Goal: Information Seeking & Learning: Learn about a topic

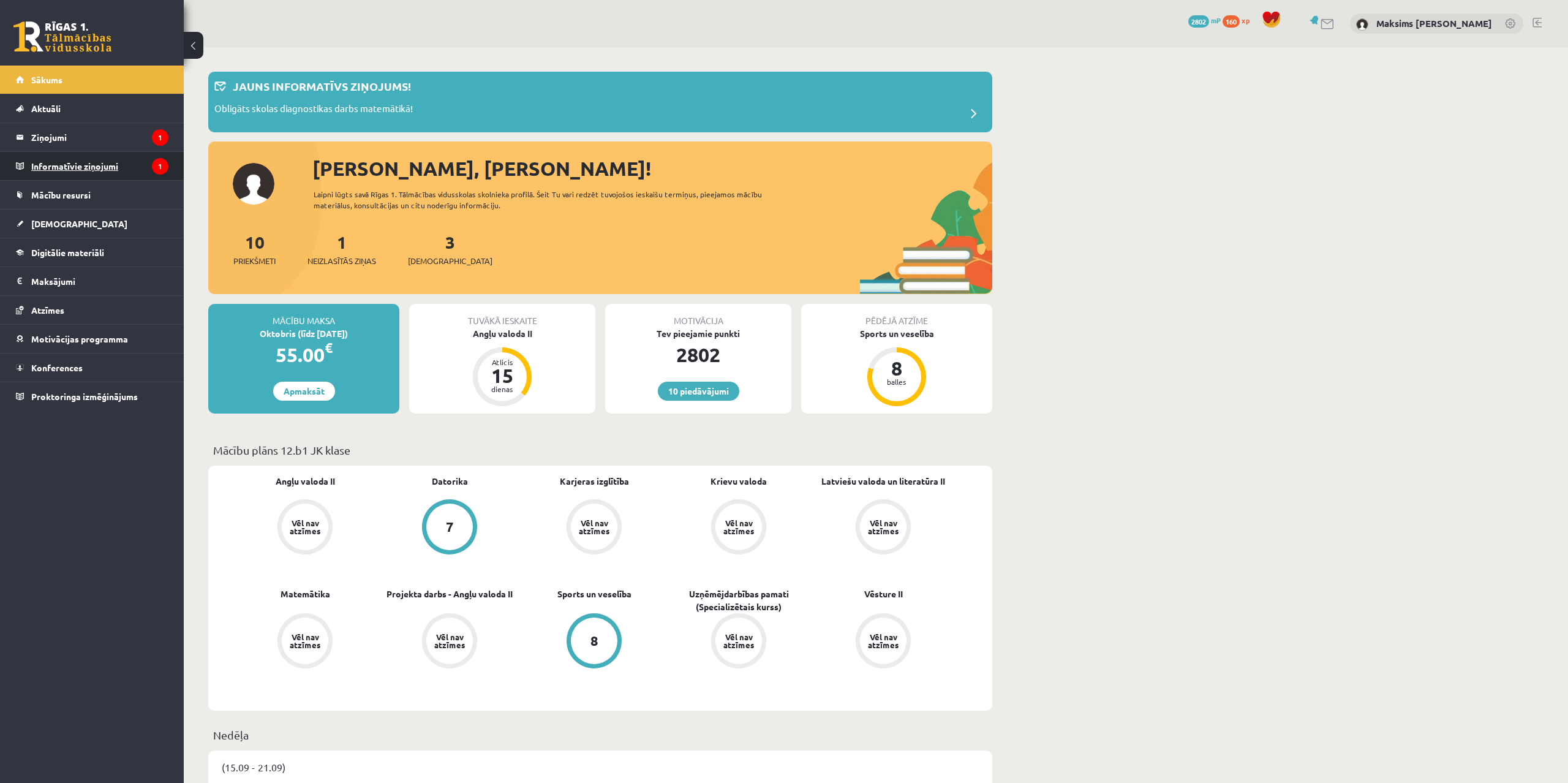
click at [43, 167] on legend "Informatīvie ziņojumi 1" at bounding box center [99, 166] width 137 height 28
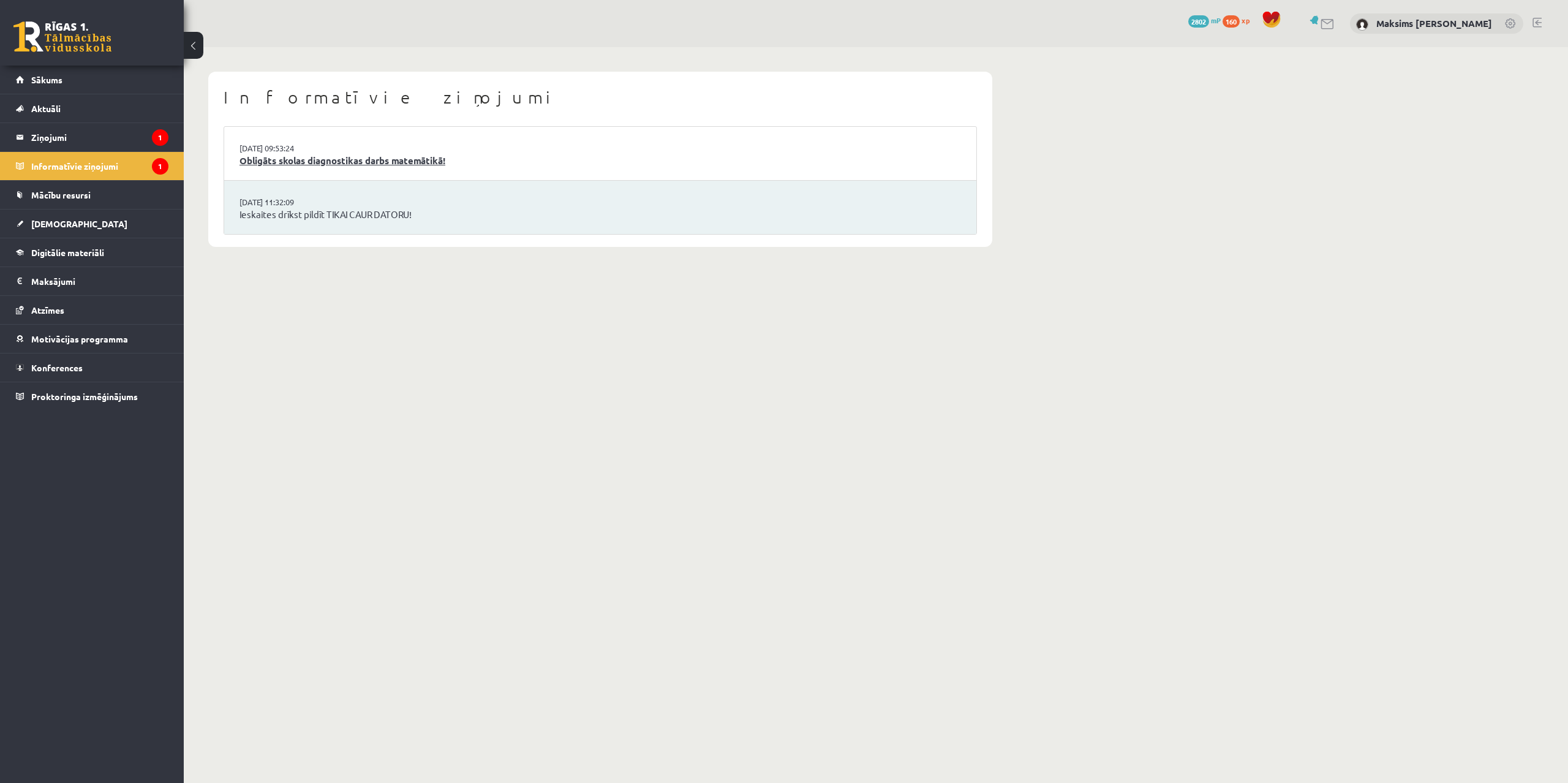
click at [343, 160] on link "Obligāts skolas diagnostikas darbs matemātikā!" at bounding box center [601, 160] width 722 height 14
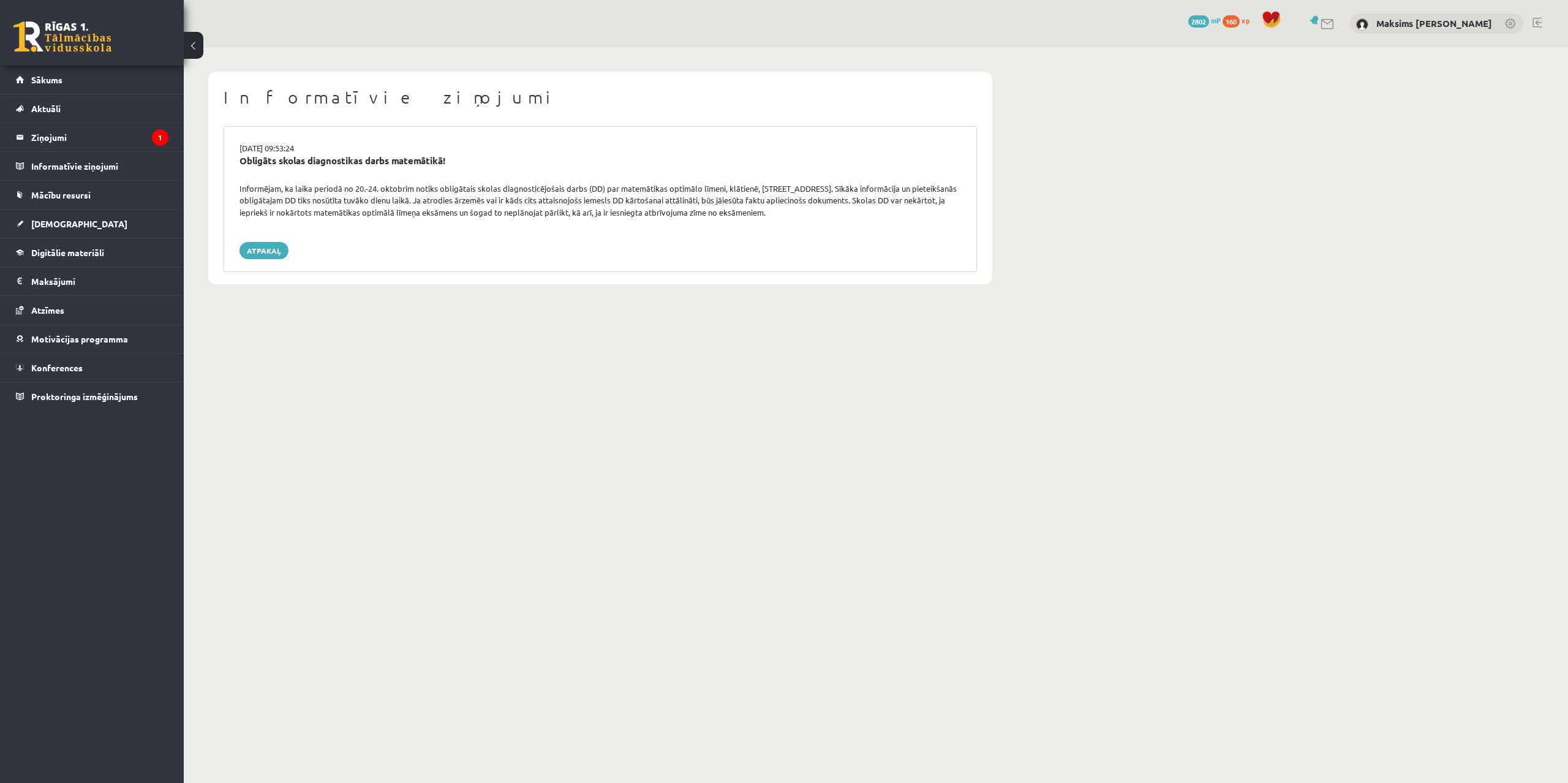
drag, startPoint x: 238, startPoint y: 187, endPoint x: 859, endPoint y: 217, distance: 621.7
click at [859, 217] on div "Informējam, ka laika periodā no 20.-24. oktobrim notiks obligātais skolas diagn…" at bounding box center [600, 200] width 740 height 36
click at [267, 242] on link "Atpakaļ" at bounding box center [264, 251] width 49 height 17
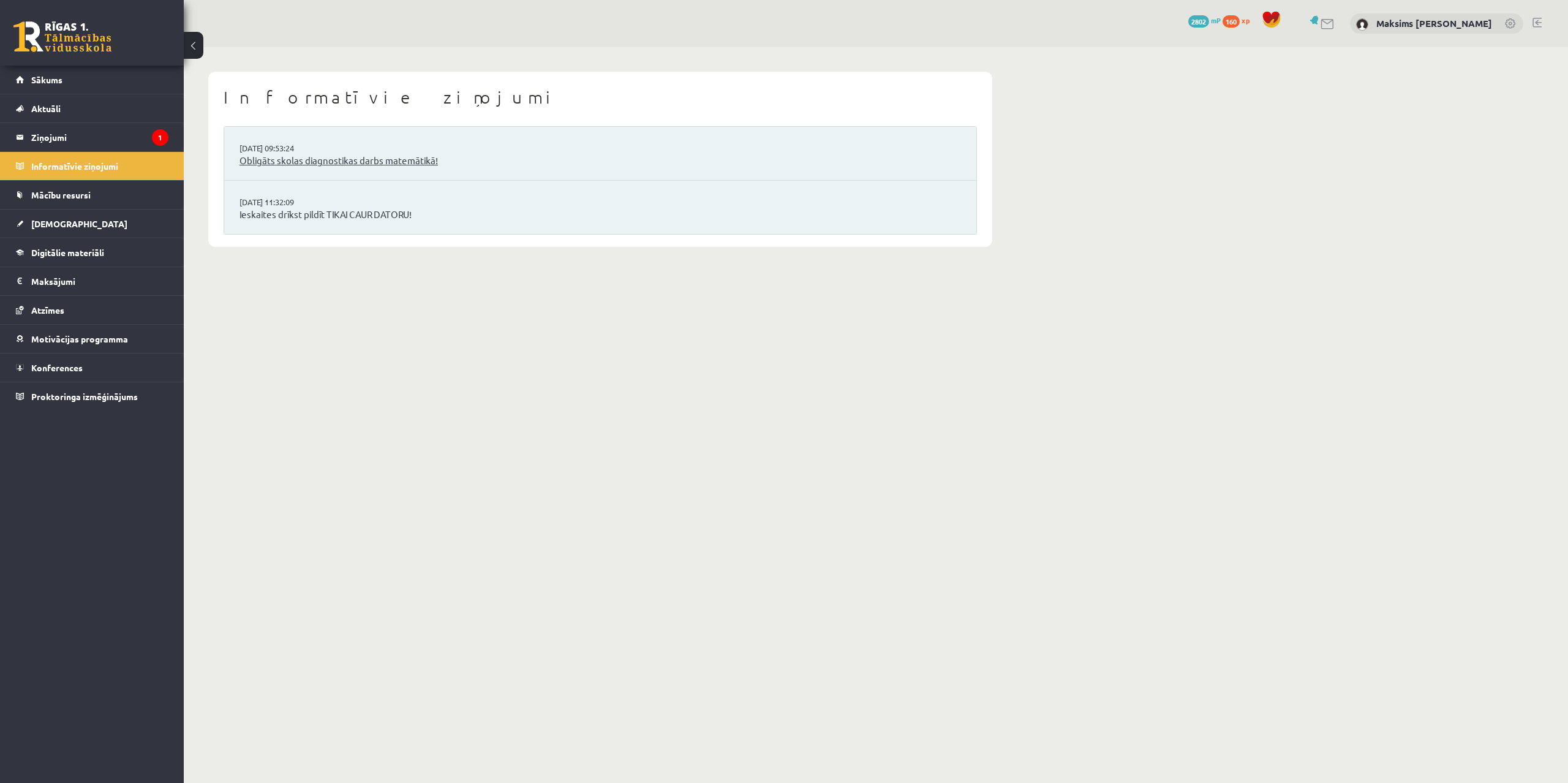
click at [297, 160] on link "Obligāts skolas diagnostikas darbs matemātikā!" at bounding box center [601, 160] width 722 height 14
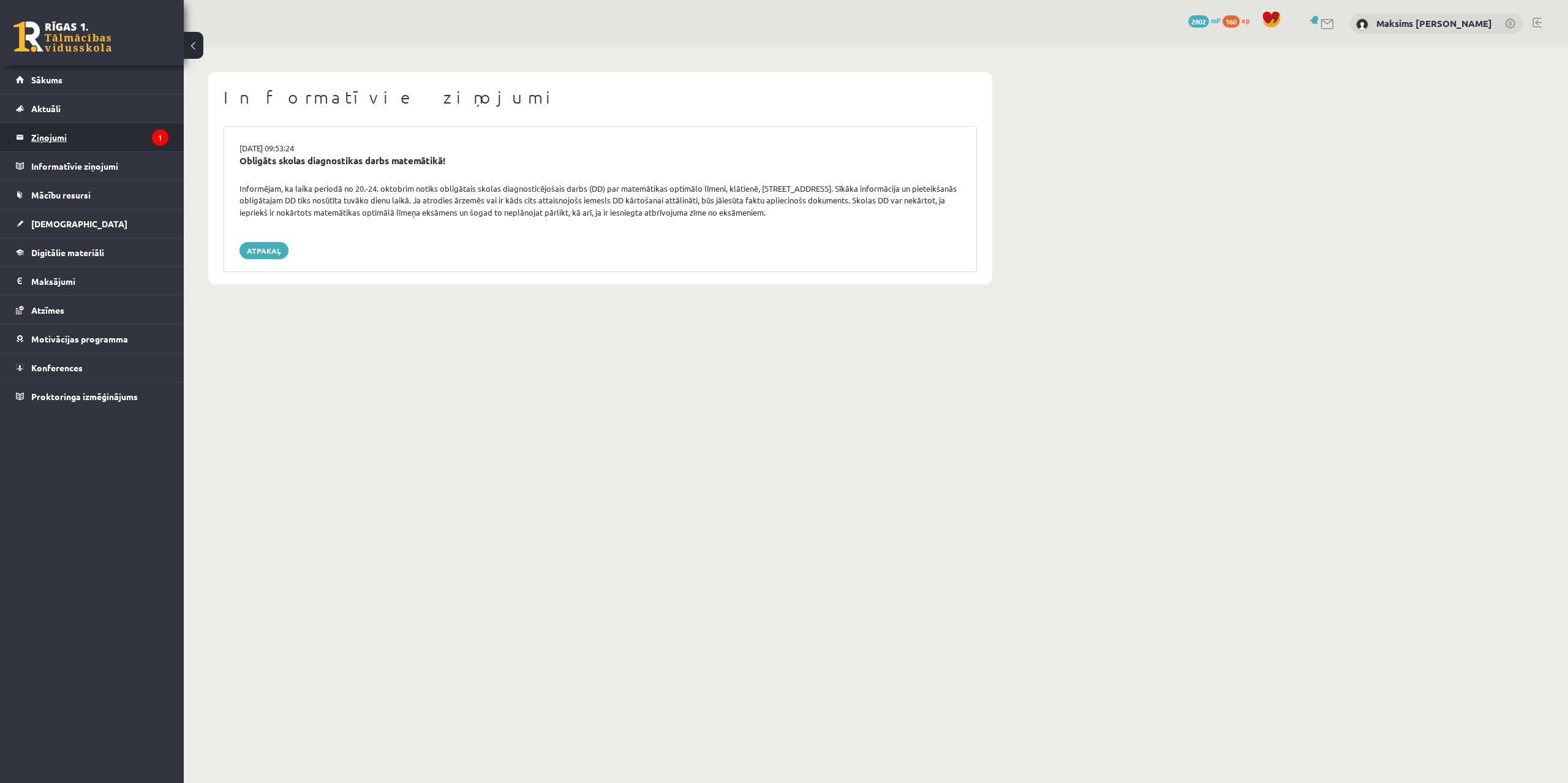
click at [70, 136] on legend "Ziņojumi 1" at bounding box center [99, 137] width 137 height 28
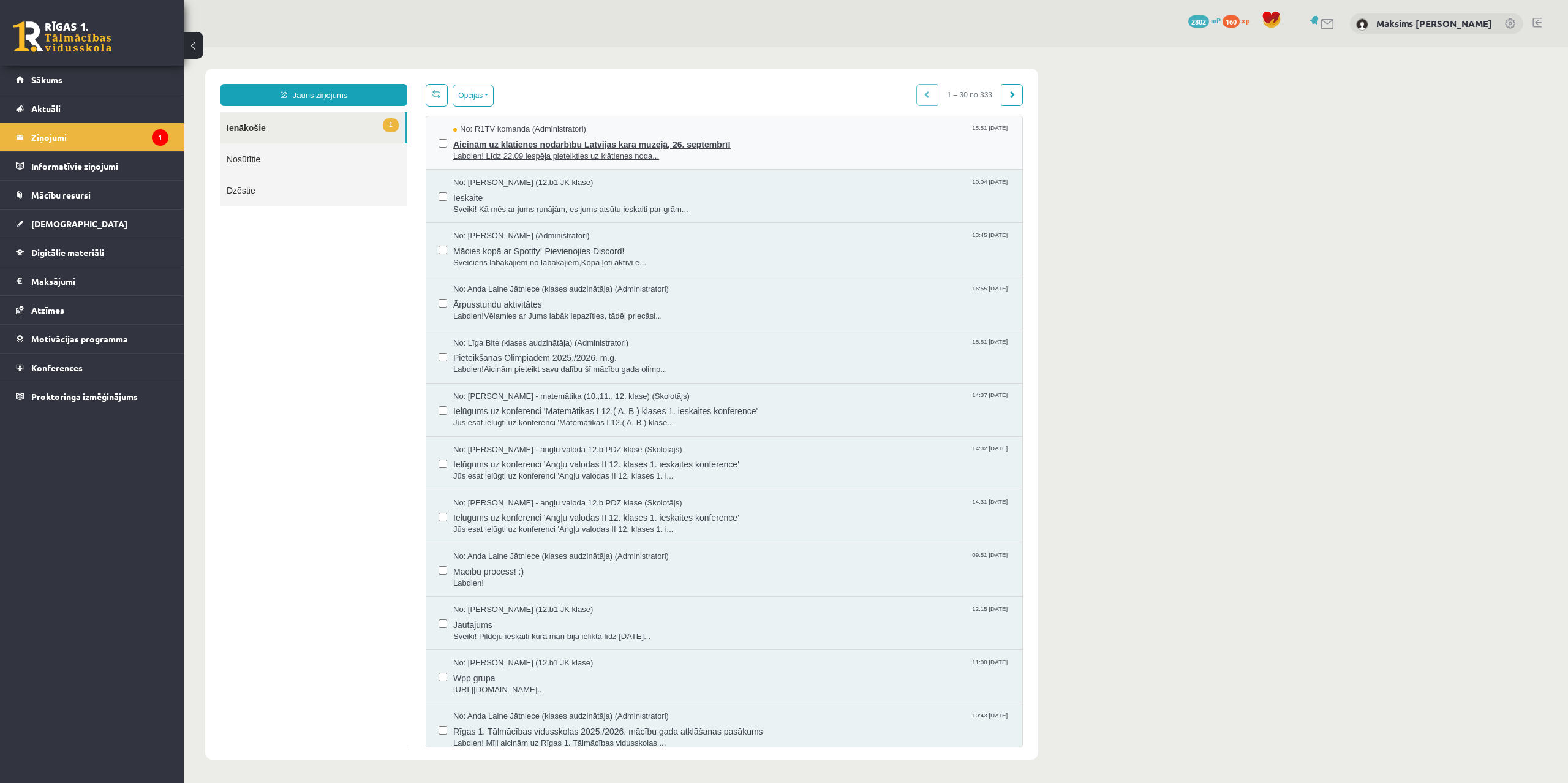
click at [584, 146] on span "Aicinām uz klātienes nodarbību Latvijas kara muzejā, 26. septembrī!" at bounding box center [731, 143] width 557 height 16
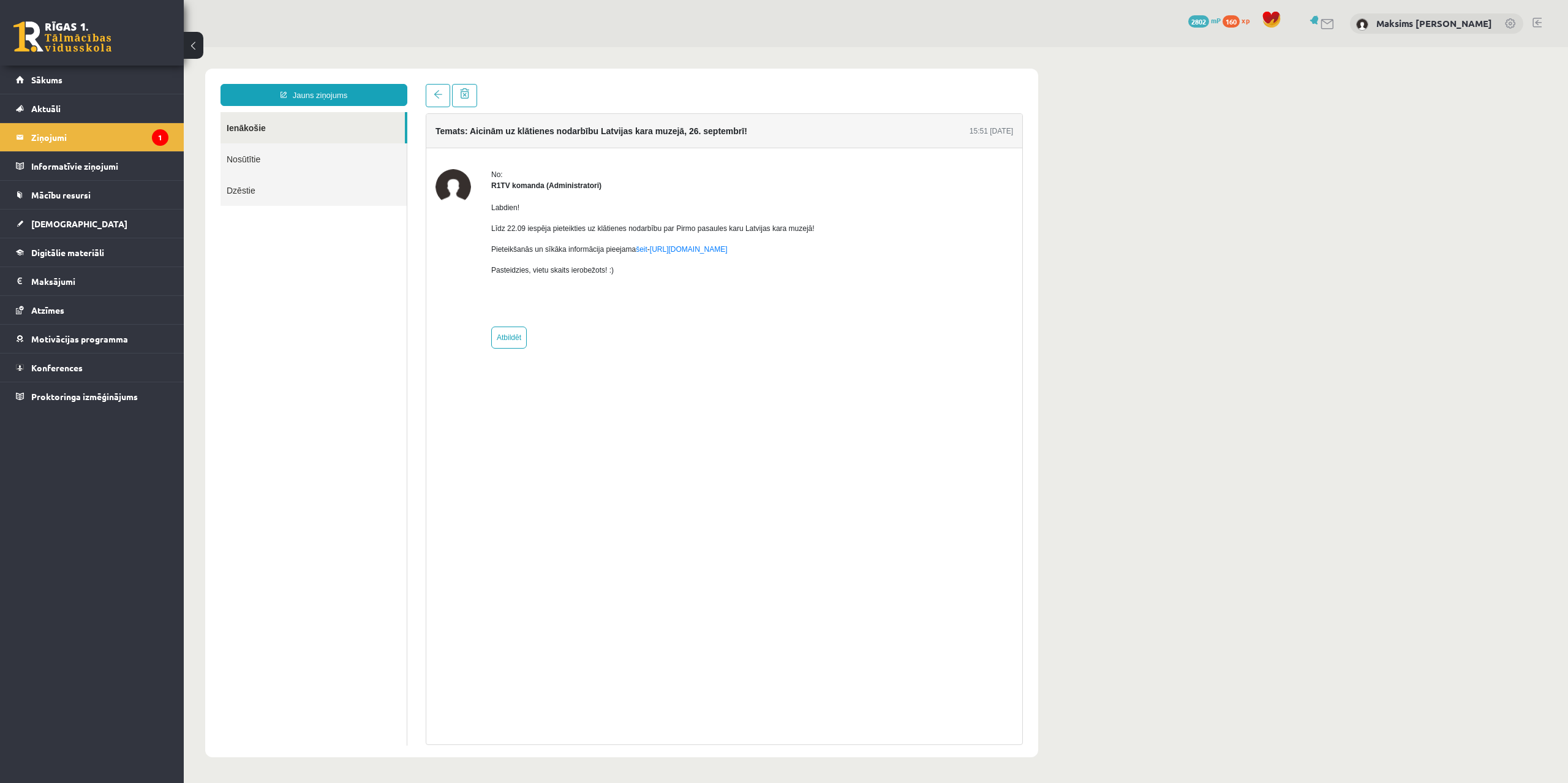
drag, startPoint x: 613, startPoint y: 267, endPoint x: 485, endPoint y: 205, distance: 142.2
click at [485, 205] on div "No: R1TV komanda (Administratori) Labdien! Līdz 22.09 iespēja pieteikties uz kl…" at bounding box center [724, 259] width 578 height 180
click at [51, 71] on link "Sākums" at bounding box center [92, 79] width 153 height 28
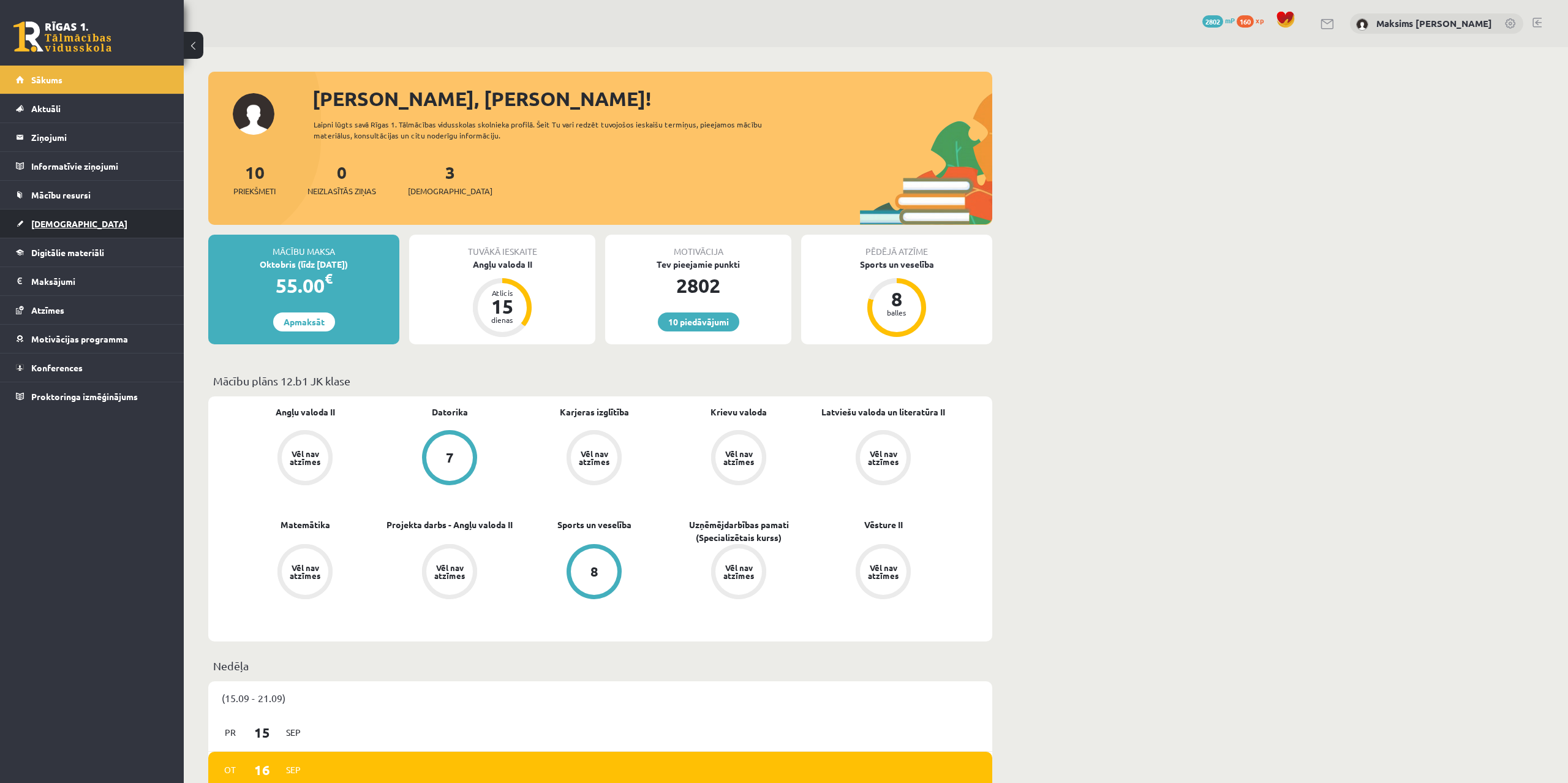
click at [65, 219] on span "[DEMOGRAPHIC_DATA]" at bounding box center [79, 223] width 96 height 11
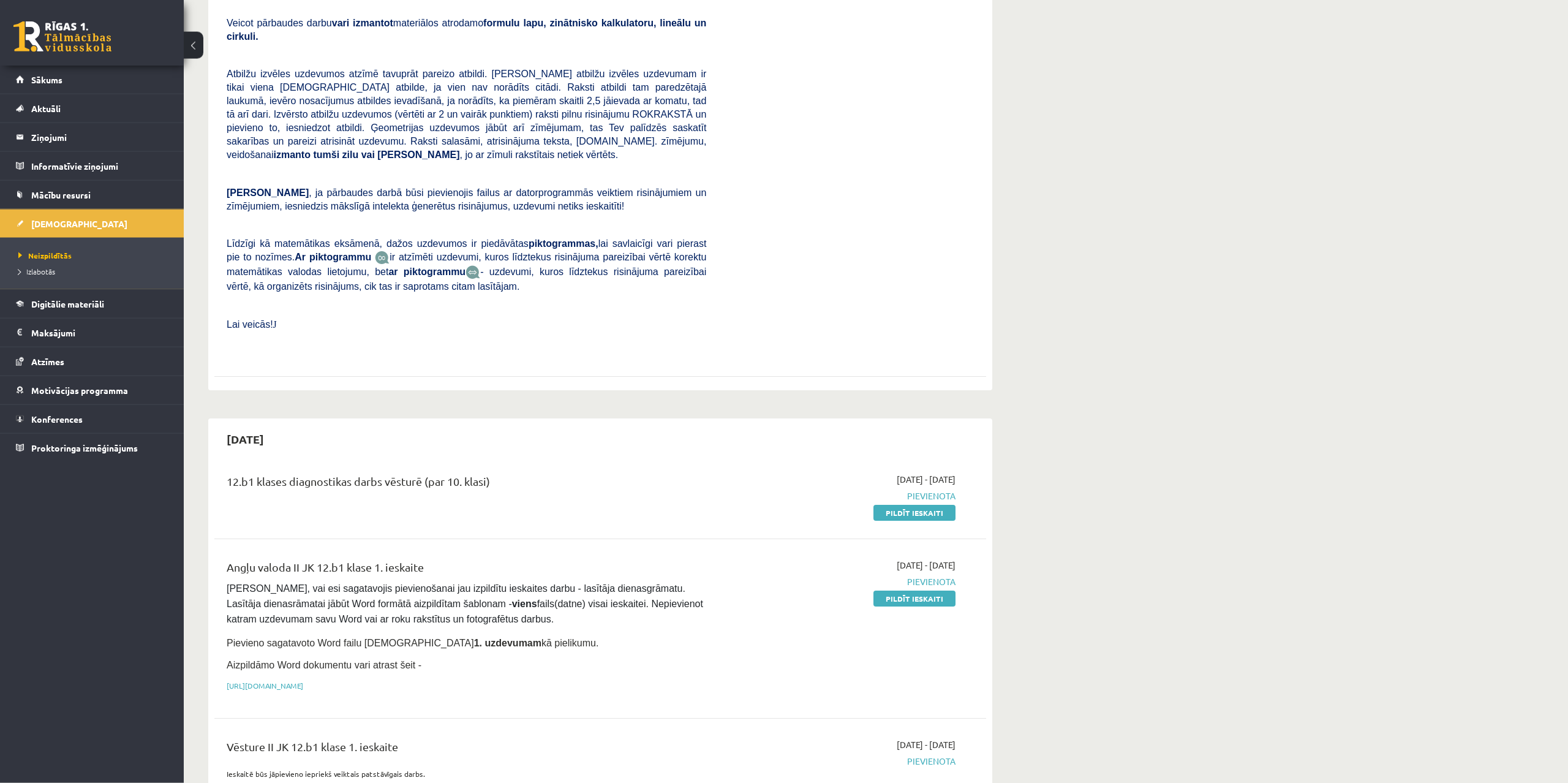
scroll to position [63, 0]
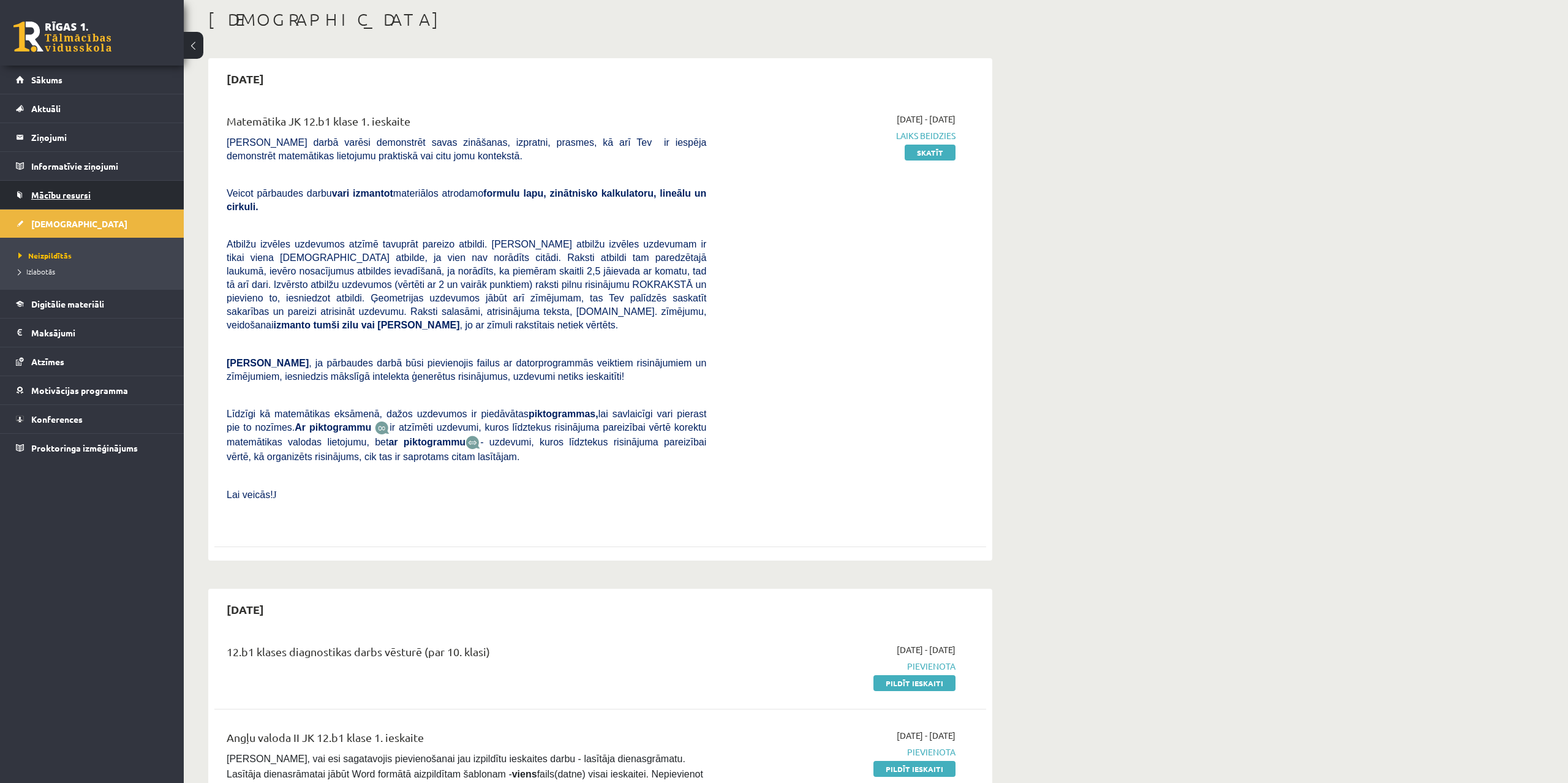
click at [41, 195] on span "Mācību resursi" at bounding box center [61, 194] width 59 height 11
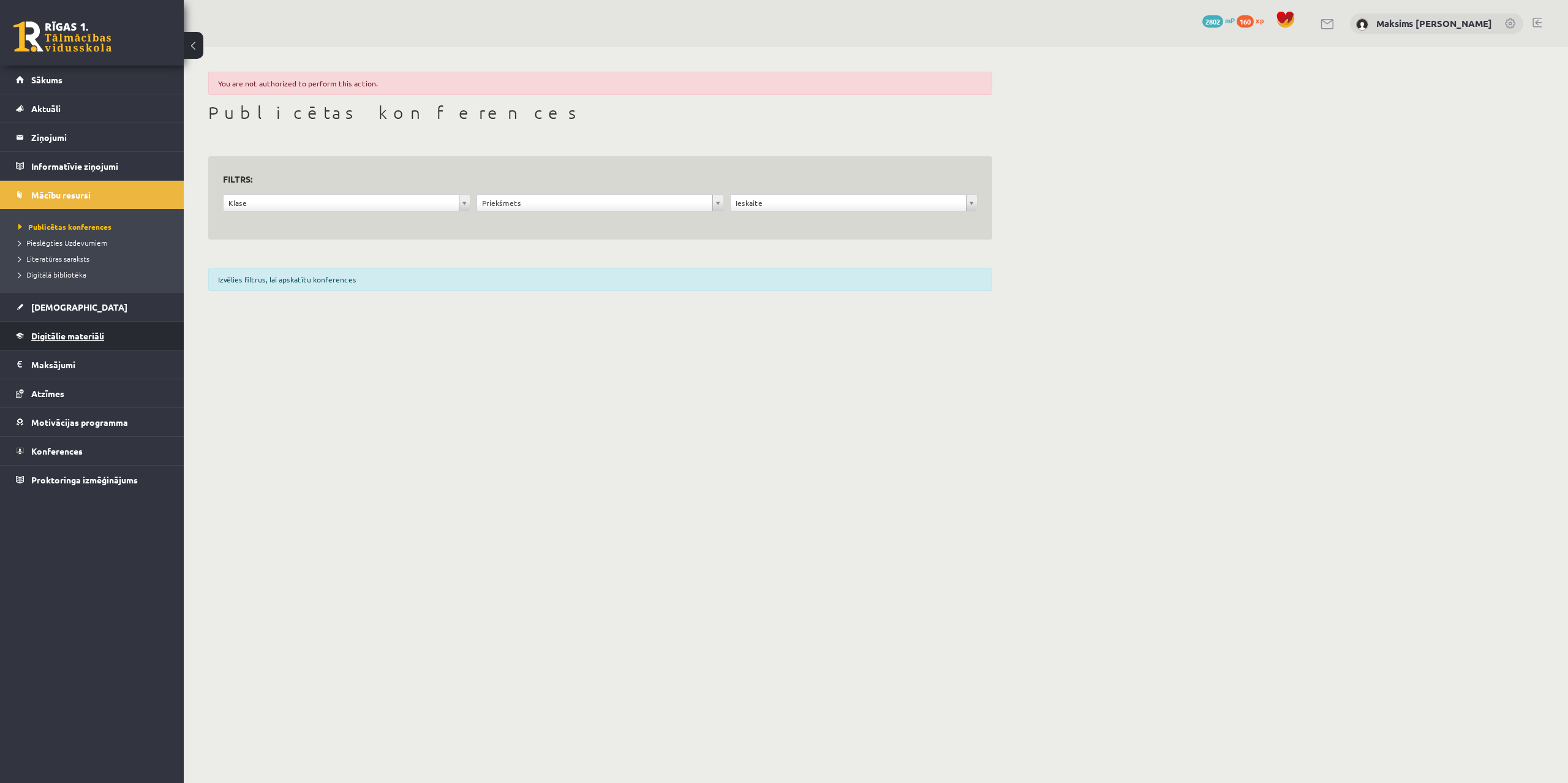
click at [65, 333] on span "Digitālie materiāli" at bounding box center [68, 336] width 73 height 11
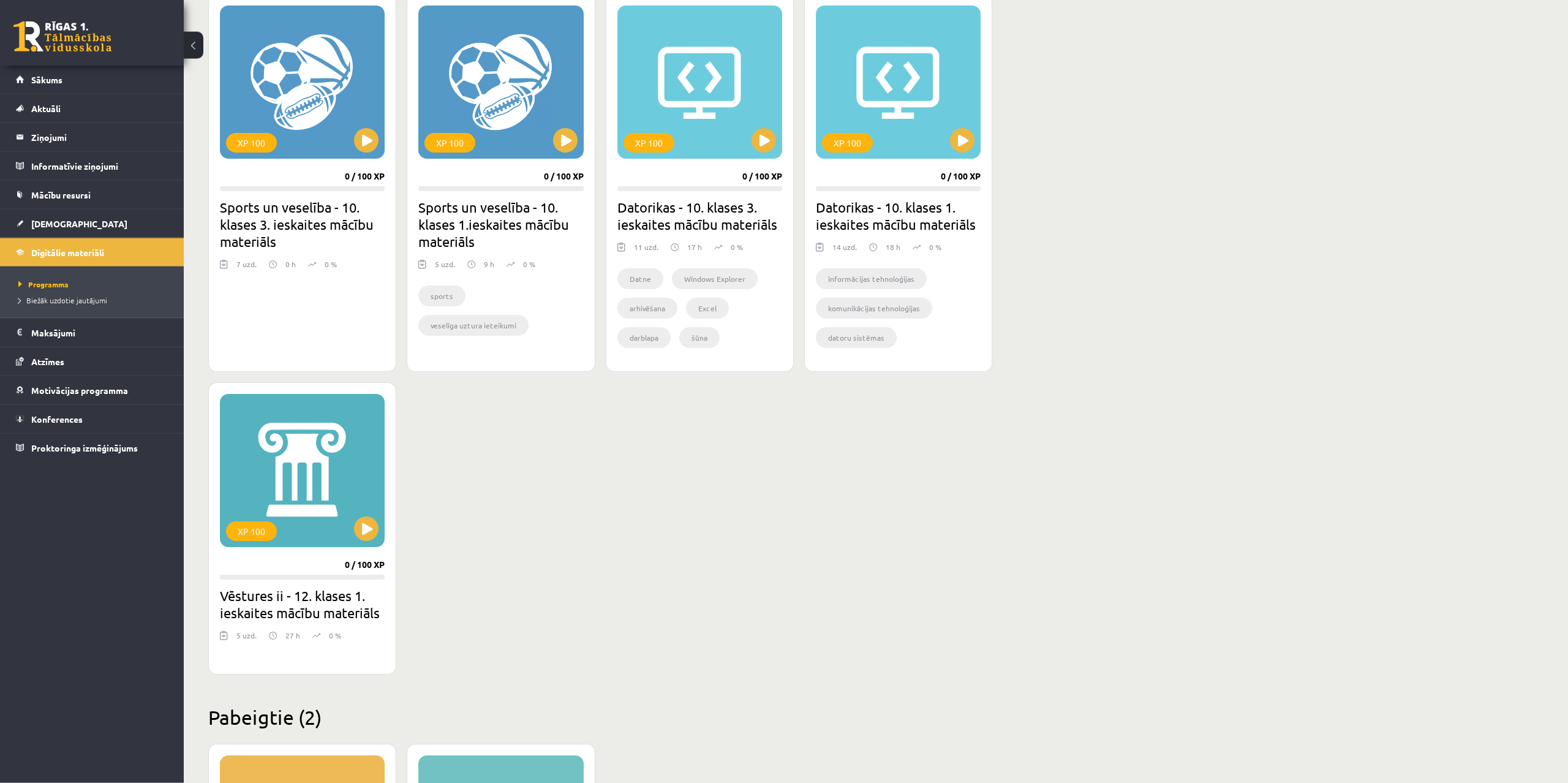
scroll to position [750, 0]
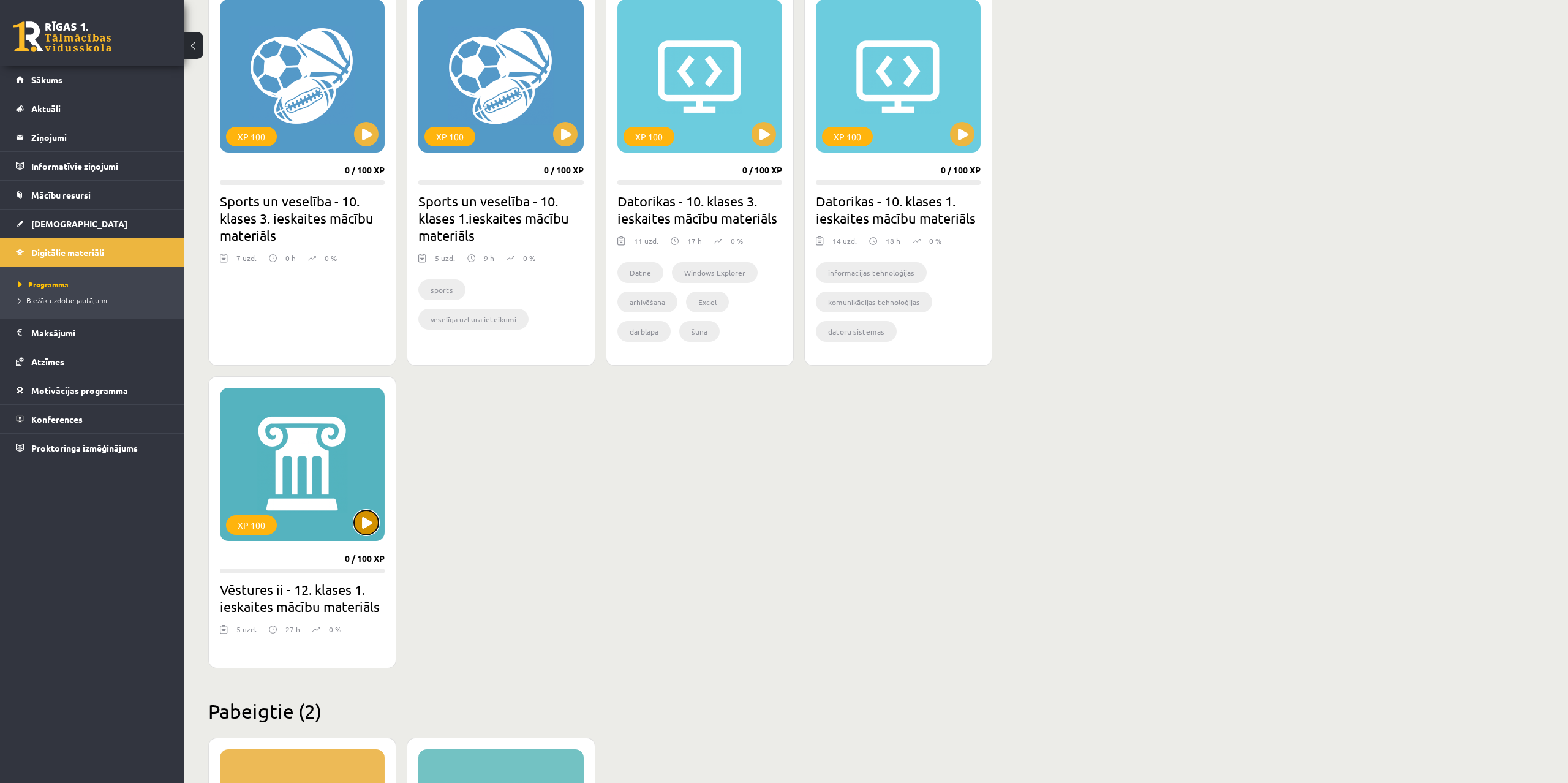
click at [364, 518] on button at bounding box center [366, 523] width 24 height 24
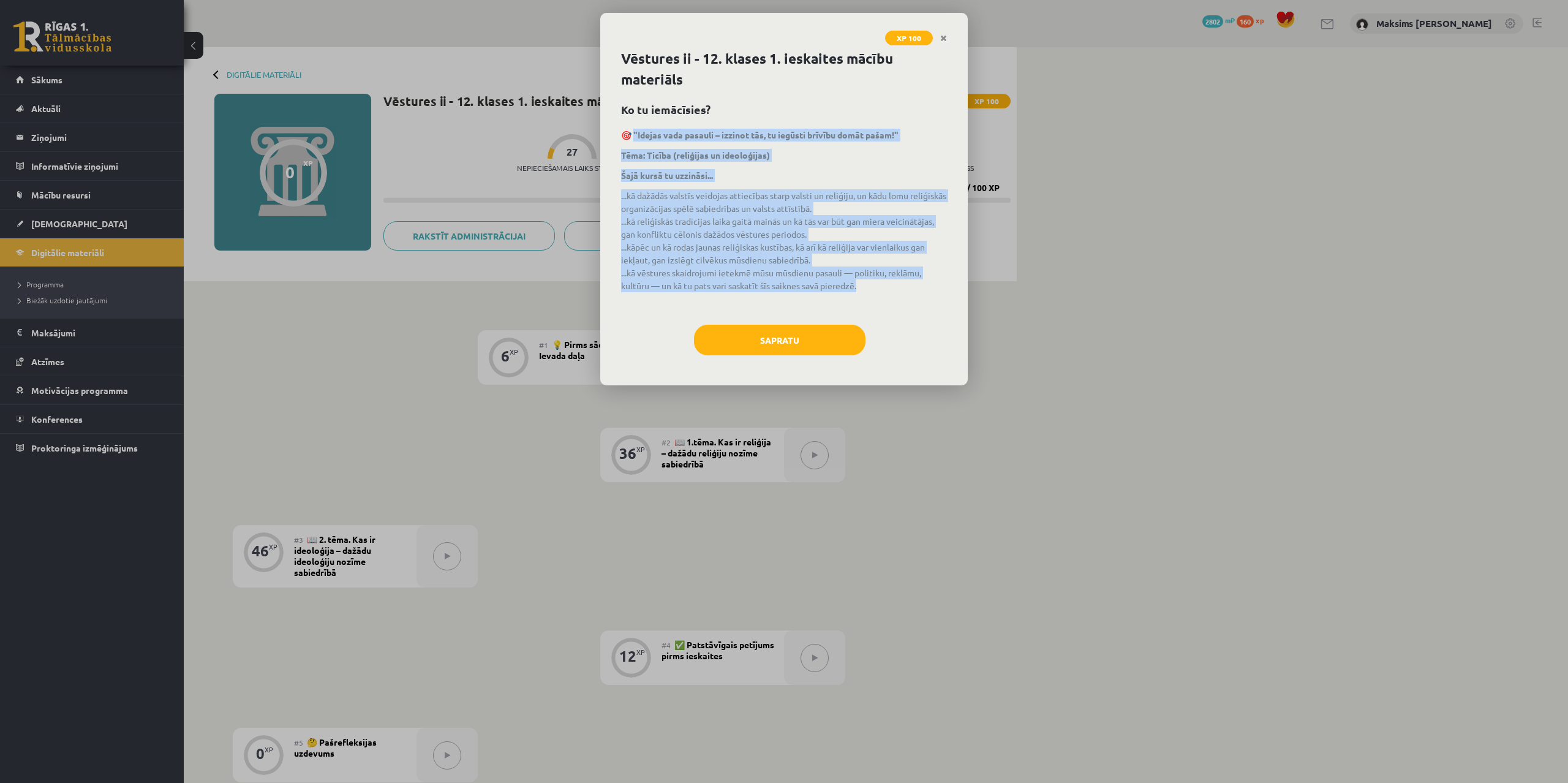
drag, startPoint x: 874, startPoint y: 292, endPoint x: 635, endPoint y: 126, distance: 291.0
click at [635, 126] on div "Vēstures ii - 12. klases 1. ieskaites mācību materiāls Ko tu iemācīsies? 🎯 "Ide…" at bounding box center [784, 217] width 368 height 337
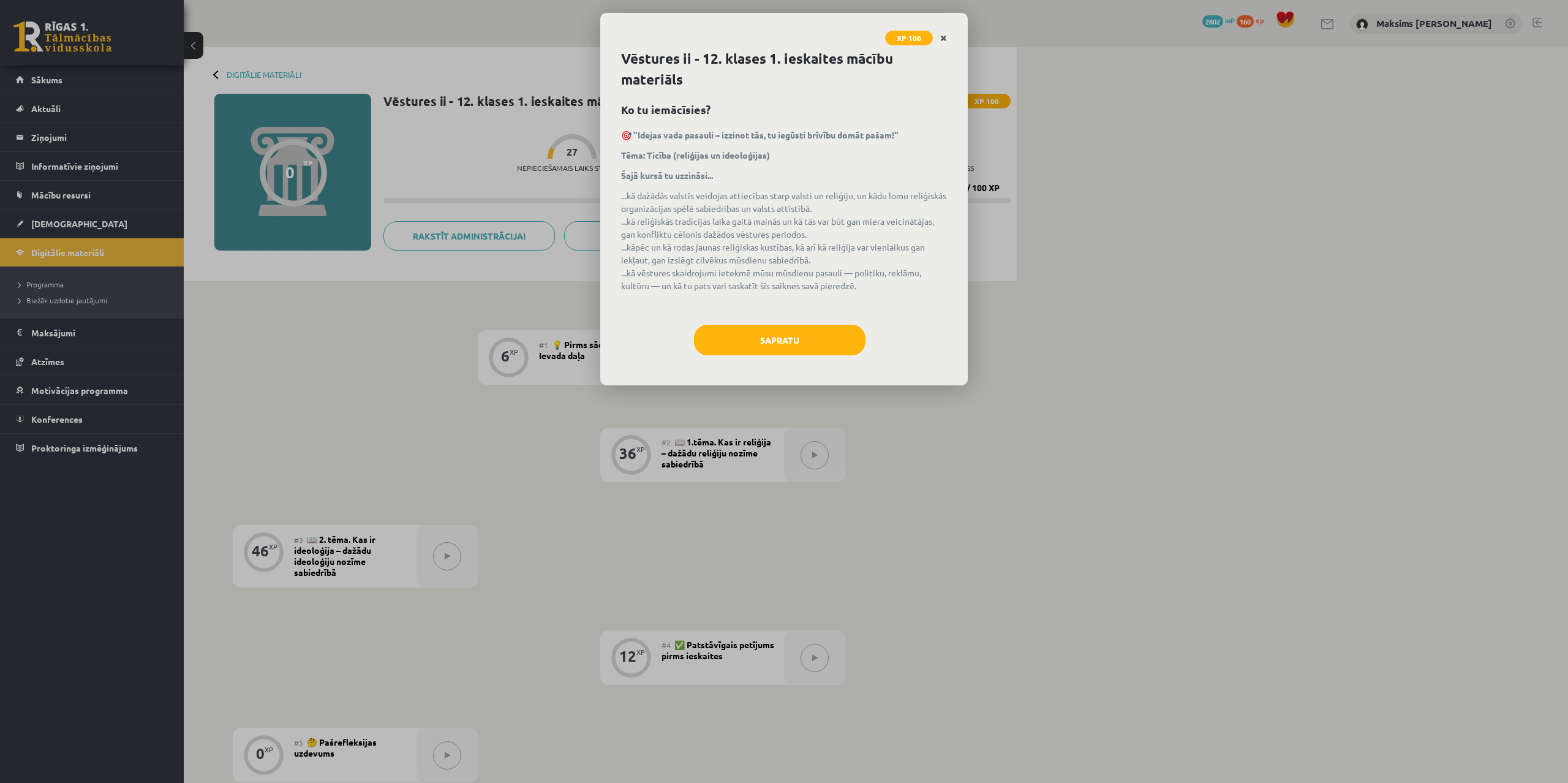
click at [947, 41] on link "Close" at bounding box center [944, 37] width 22 height 24
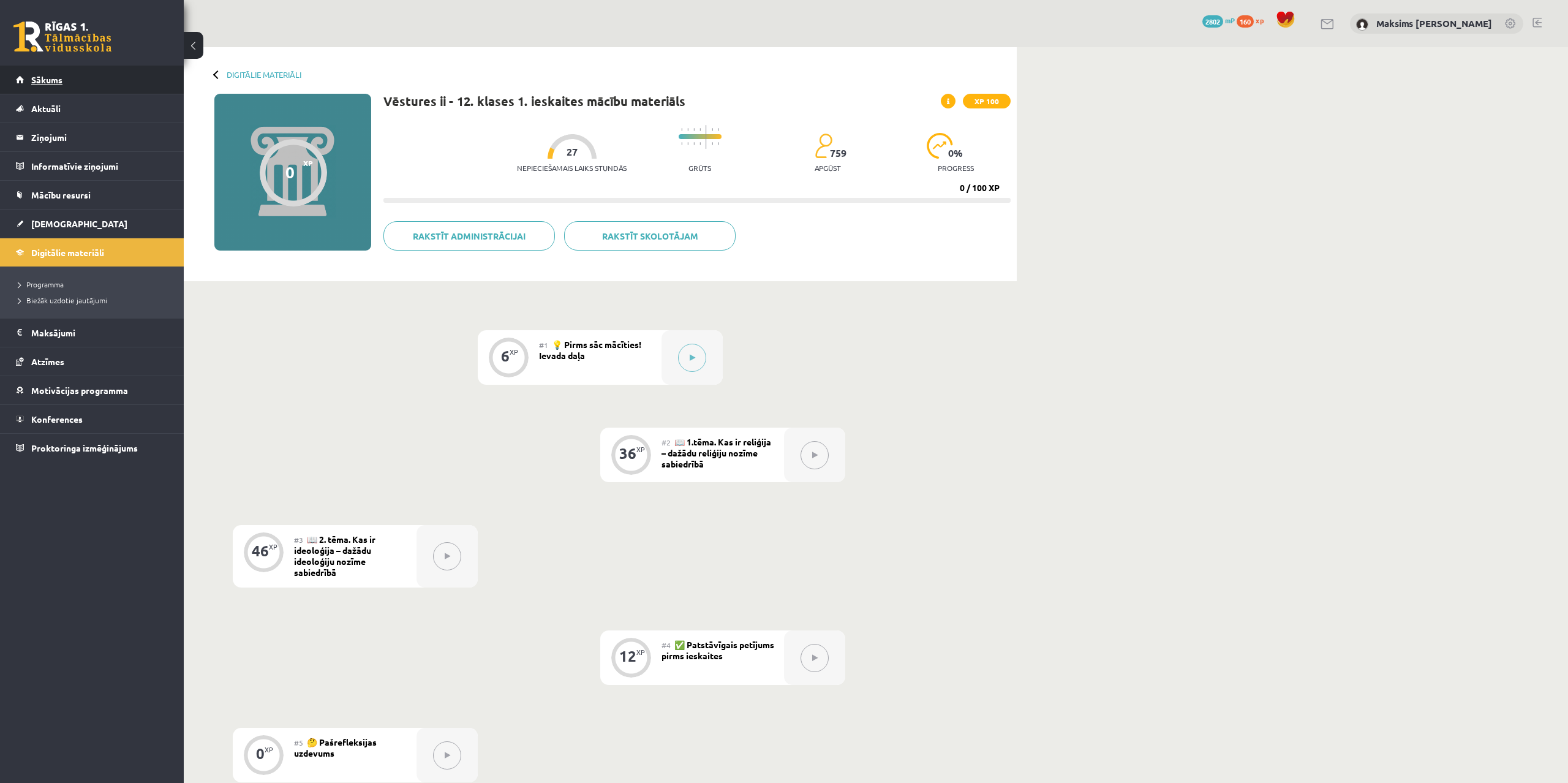
click at [52, 78] on span "Sākums" at bounding box center [47, 79] width 31 height 11
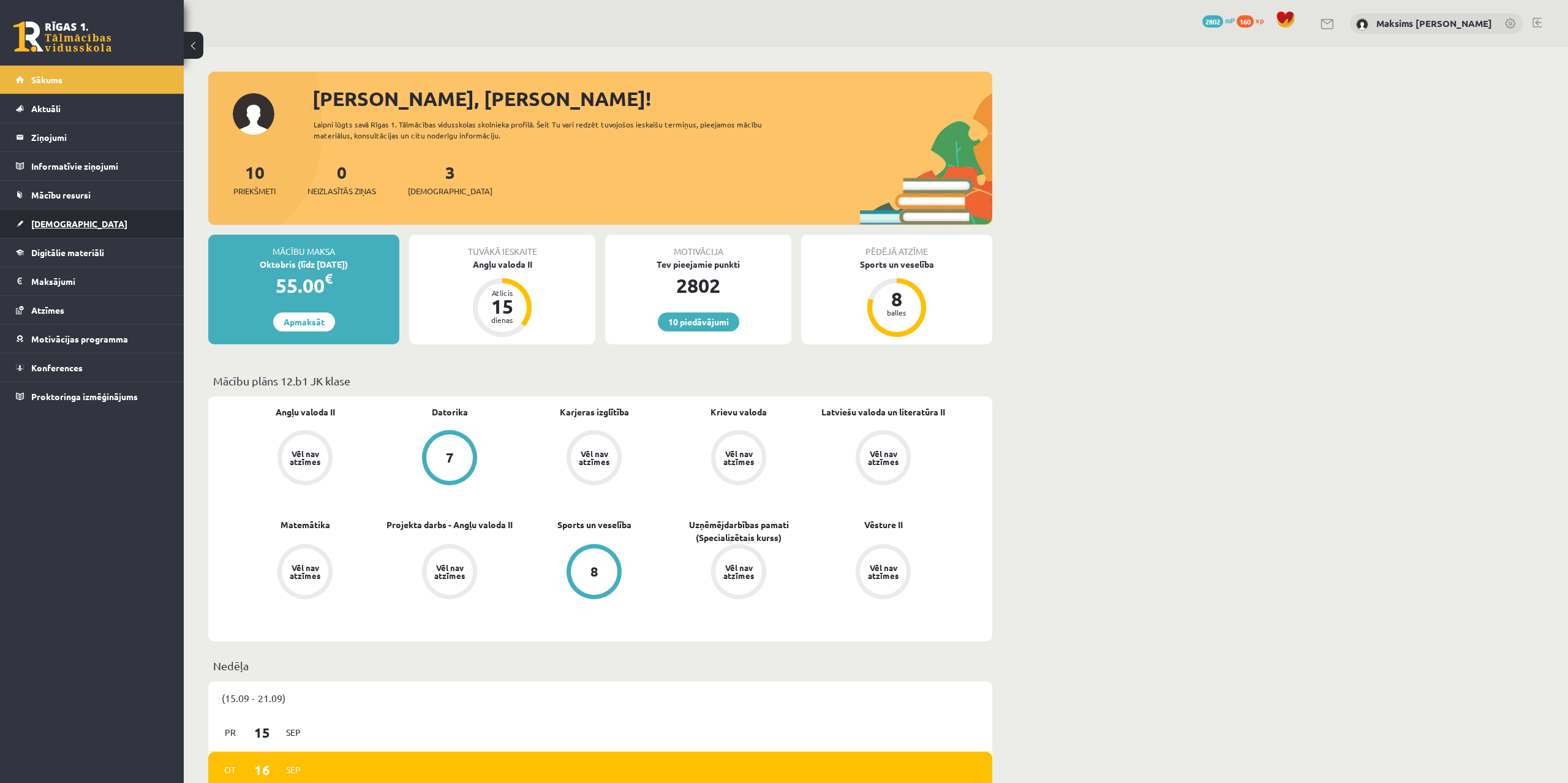
click at [49, 216] on link "[DEMOGRAPHIC_DATA]" at bounding box center [92, 223] width 153 height 28
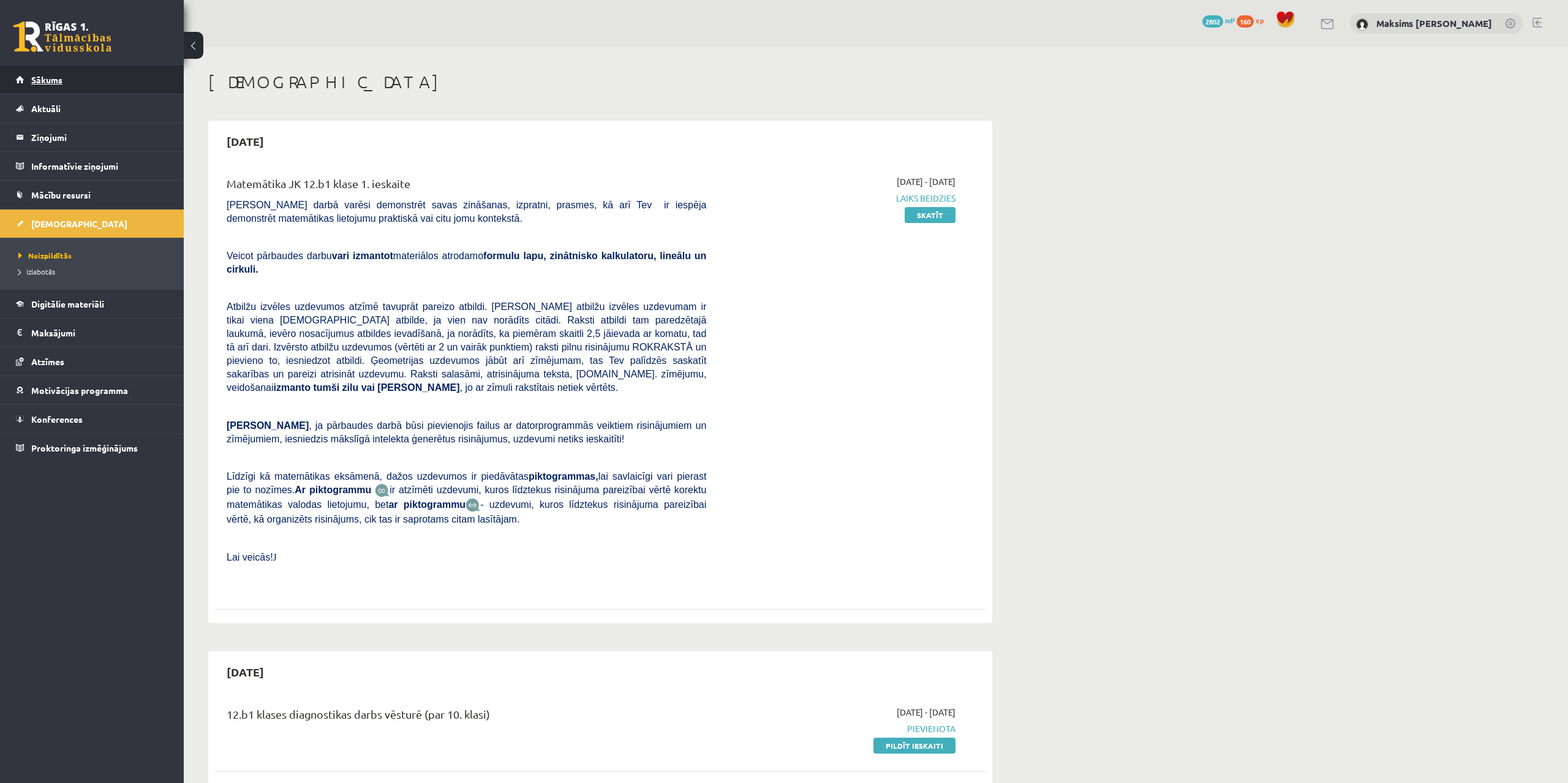
click at [44, 73] on link "Sākums" at bounding box center [92, 79] width 153 height 28
